Goal: Find specific page/section

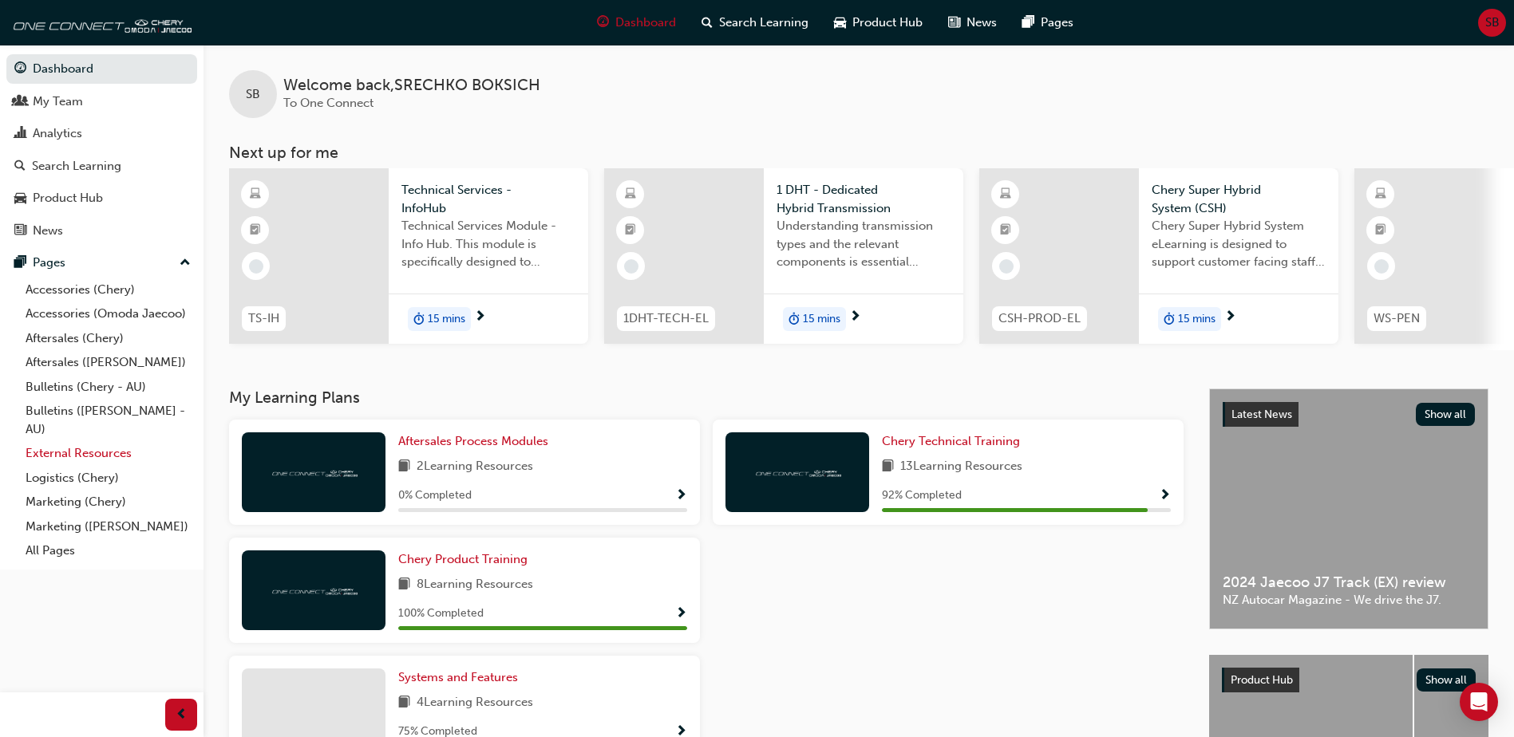
click at [93, 455] on link "External Resources" at bounding box center [108, 453] width 178 height 25
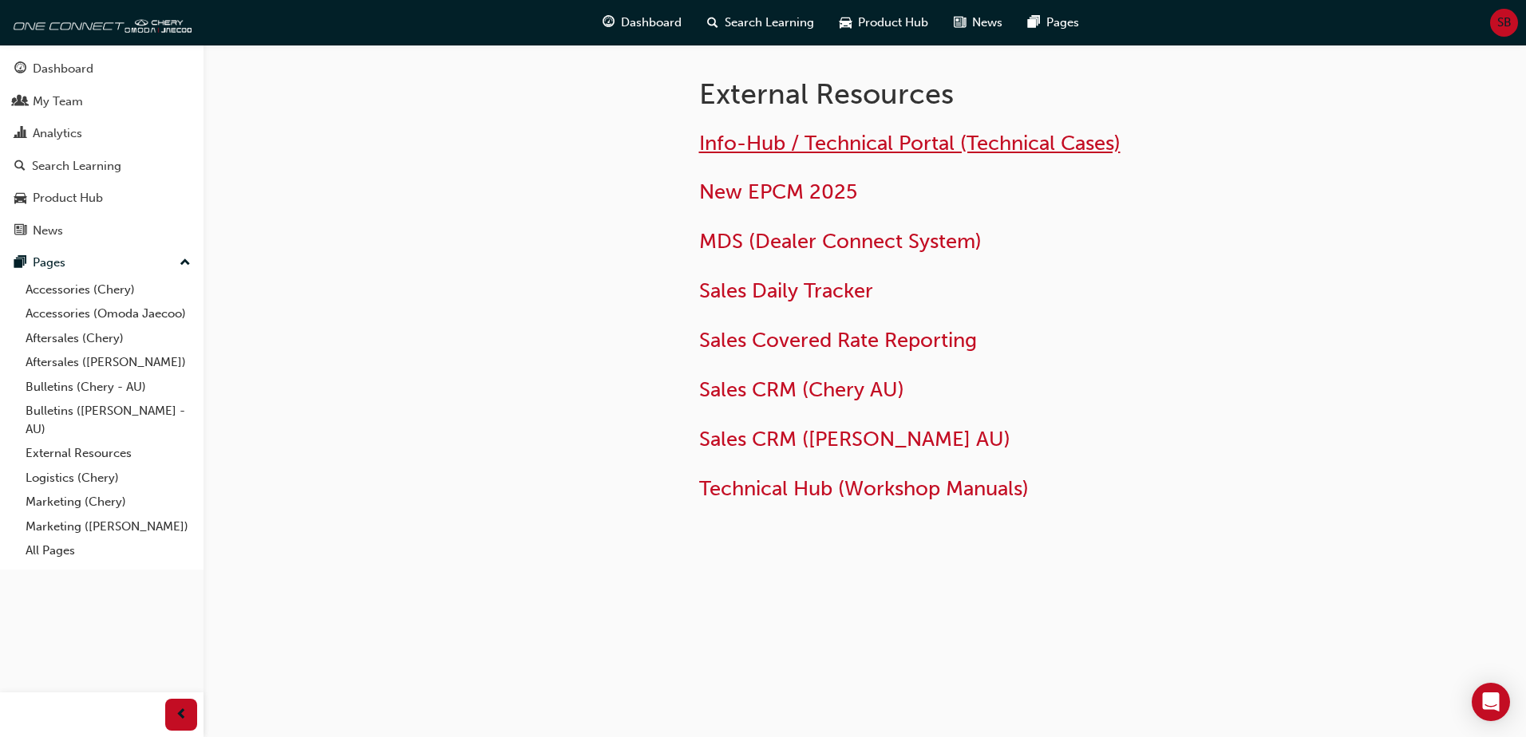
click at [748, 138] on span "Info-Hub / Technical Portal (Technical Cases)" at bounding box center [909, 143] width 421 height 25
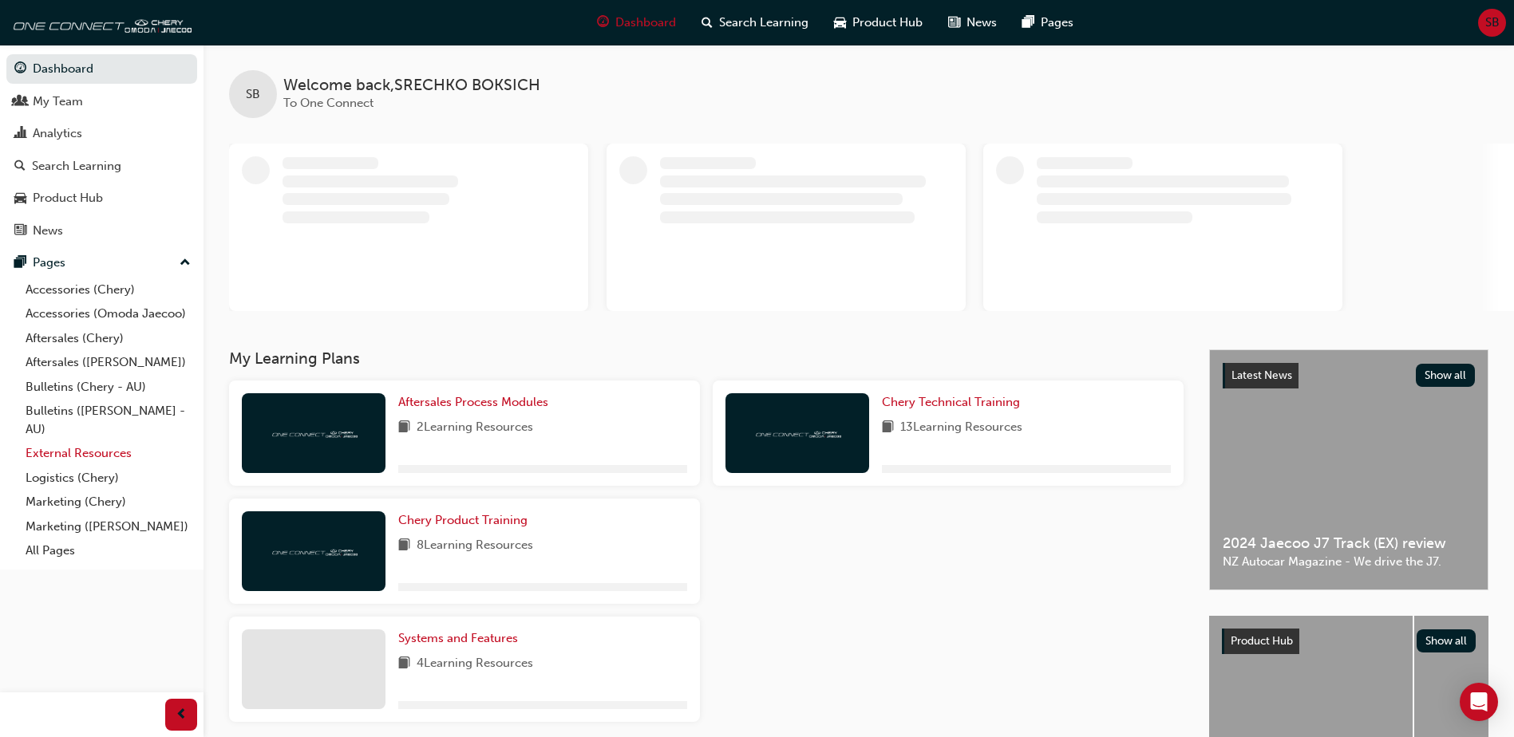
click at [56, 455] on link "External Resources" at bounding box center [108, 453] width 178 height 25
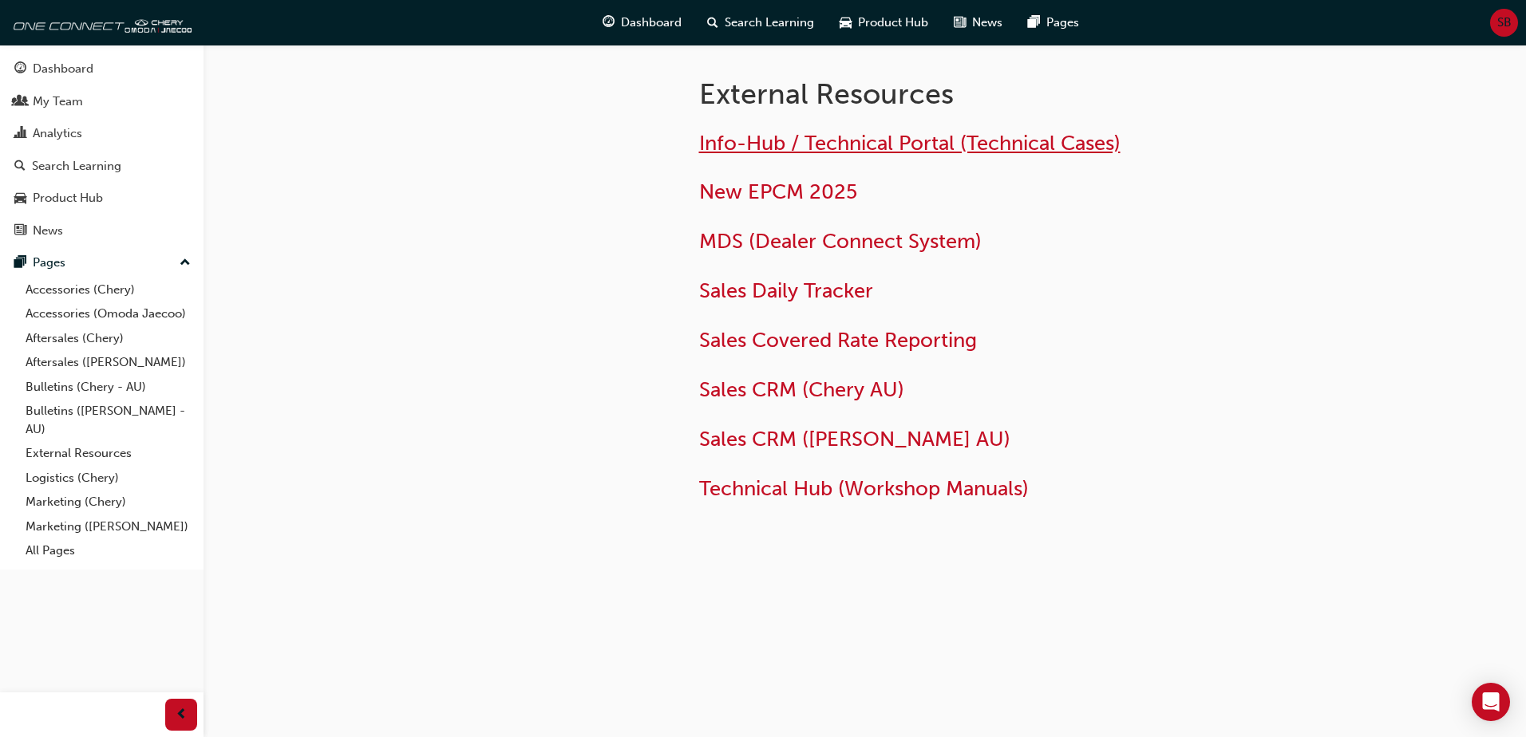
click at [786, 140] on span "Info-Hub / Technical Portal (Technical Cases)" at bounding box center [909, 143] width 421 height 25
